Goal: Task Accomplishment & Management: Manage account settings

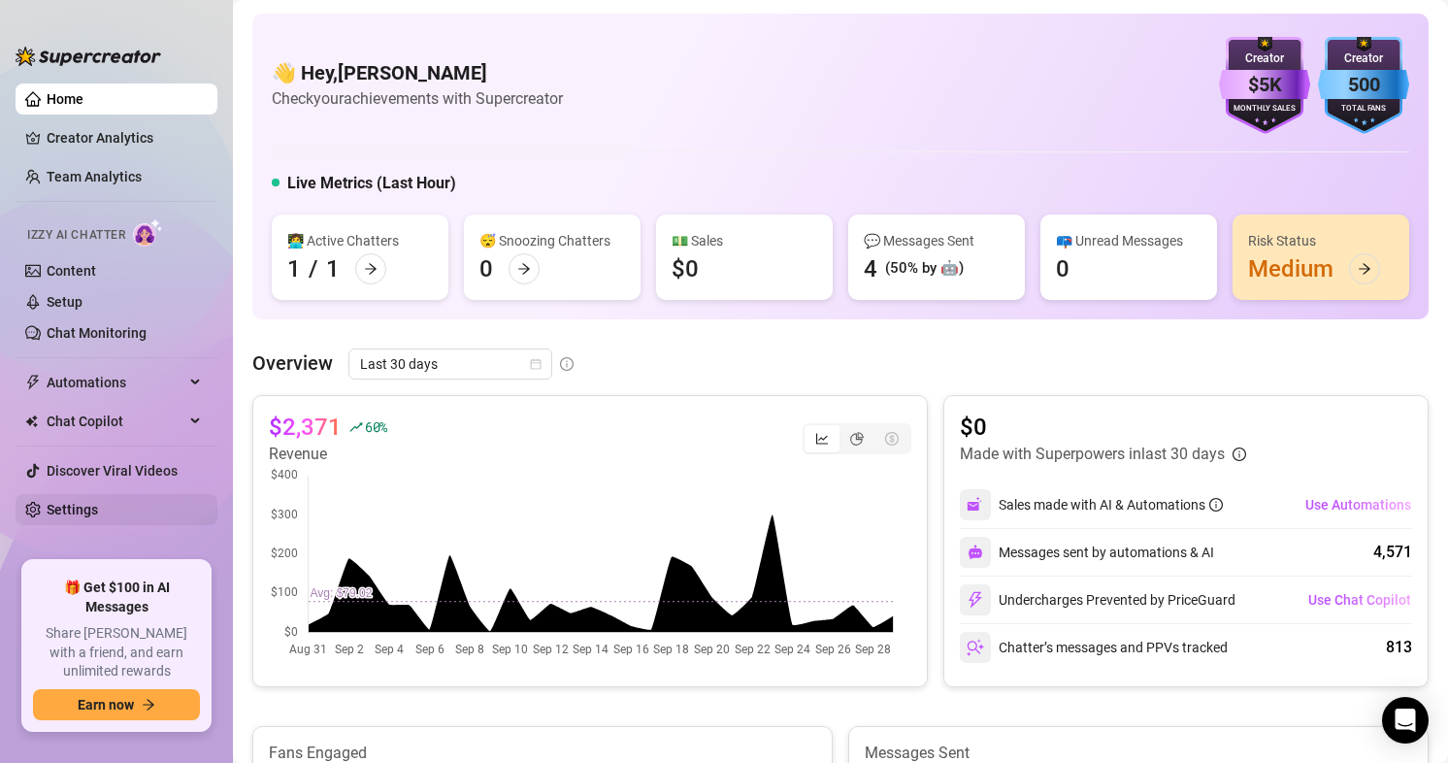
click at [73, 505] on link "Settings" at bounding box center [72, 510] width 51 height 16
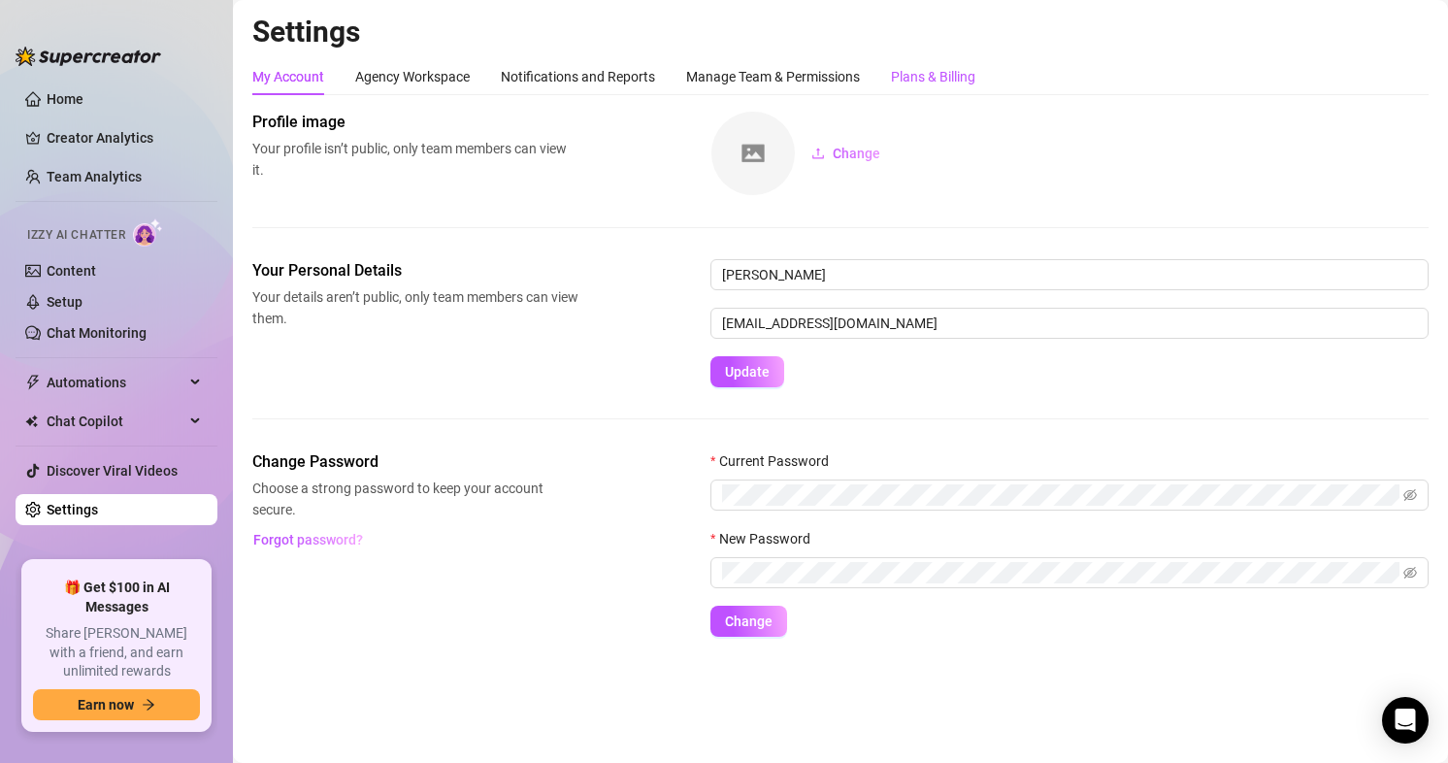
click at [915, 85] on div "Plans & Billing" at bounding box center [933, 76] width 84 height 21
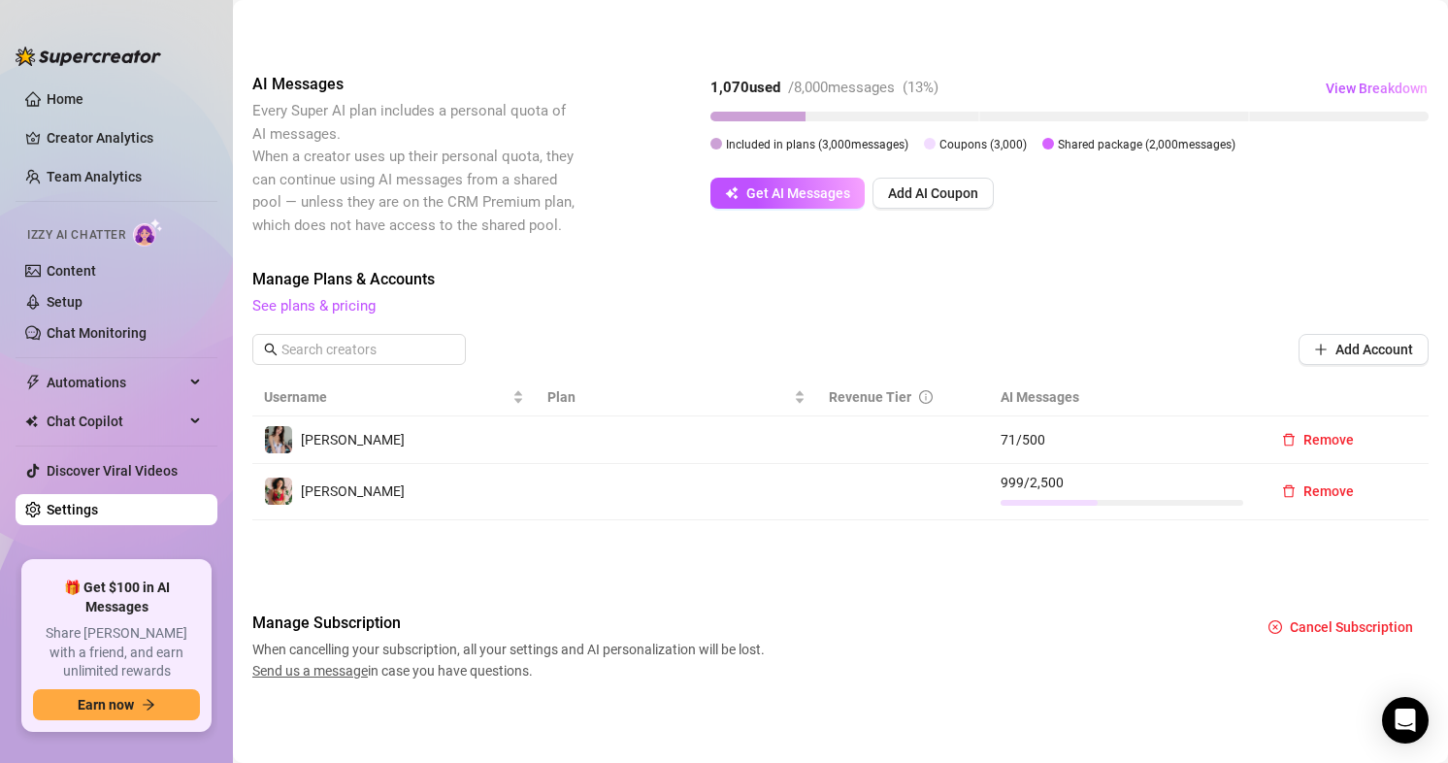
scroll to position [290, 0]
click at [96, 270] on link "Content" at bounding box center [71, 271] width 49 height 16
